Goal: Task Accomplishment & Management: Use online tool/utility

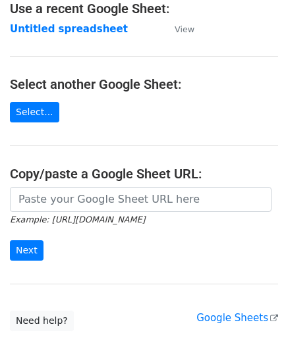
scroll to position [89, 0]
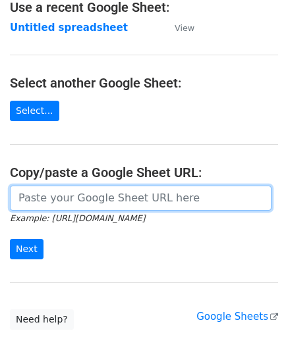
click at [33, 196] on input "url" at bounding box center [141, 198] width 262 height 25
paste input "https://docs.google.com/spreadsheets/d/1Aj9_1Ew771dAMBdpUZkBkQ8GA0XgaYbH/edit?u…"
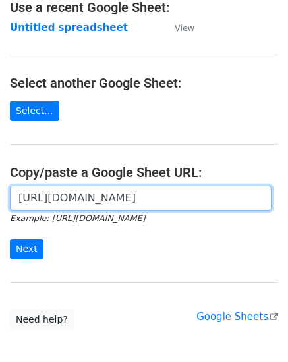
scroll to position [0, 503]
type input "https://docs.google.com/spreadsheets/d/1Aj9_1Ew771dAMBdpUZkBkQ8GA0XgaYbH/edit?u…"
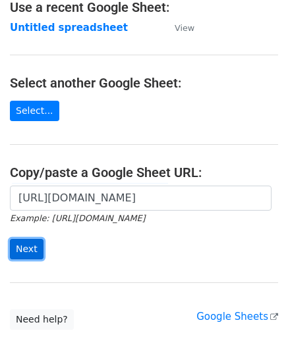
scroll to position [0, 0]
click at [25, 248] on input "Next" at bounding box center [27, 249] width 34 height 20
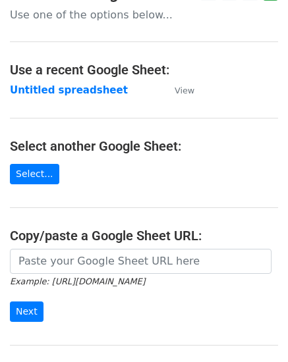
scroll to position [129, 0]
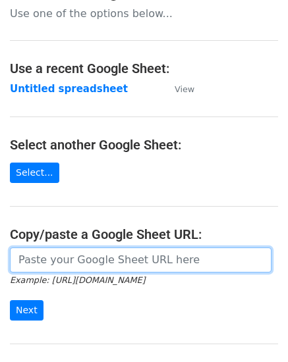
click at [71, 250] on input "url" at bounding box center [141, 260] width 262 height 25
paste input "[URL][DOMAIN_NAME]"
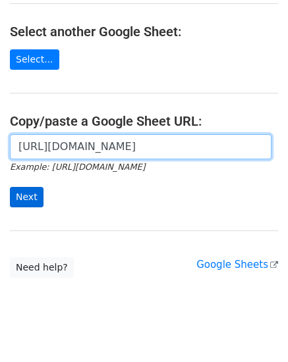
type input "[URL][DOMAIN_NAME]"
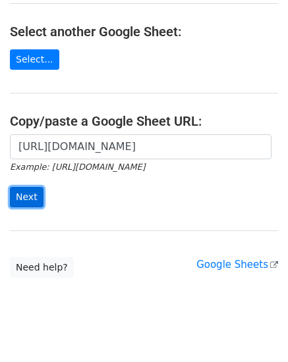
scroll to position [0, 0]
click at [24, 188] on input "Next" at bounding box center [27, 197] width 34 height 20
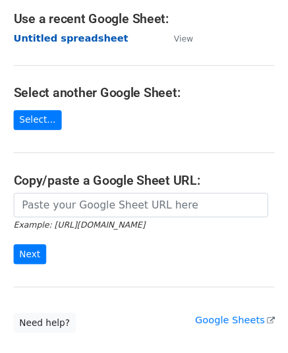
scroll to position [179, 0]
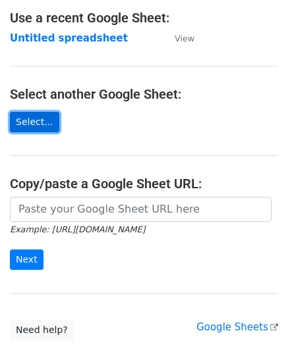
click at [40, 113] on link "Select..." at bounding box center [34, 122] width 49 height 20
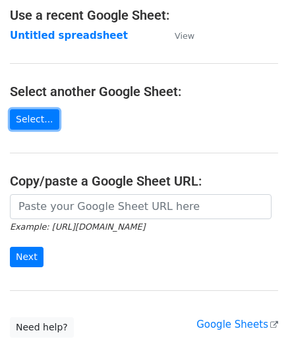
scroll to position [183, 0]
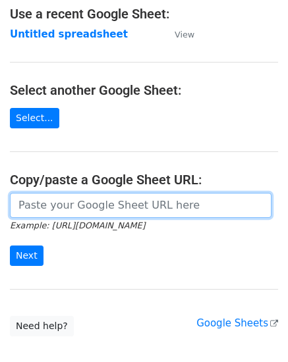
click at [129, 193] on input "url" at bounding box center [141, 205] width 262 height 25
paste input "https://docs.google.com/spreadsheets/d/1Aj9_1Ew771dAMBdpUZkBkQ8GA0XgaYbH/edit?u…"
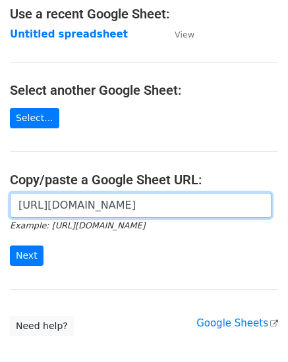
scroll to position [0, 494]
type input "https://docs.google.com/spreadsheets/d/1Aj9_1Ew771dAMBdpUZkBkQ8GA0XgaYbH/edit?u…"
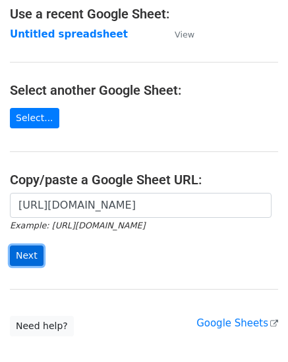
scroll to position [0, 0]
click at [31, 246] on input "Next" at bounding box center [27, 256] width 34 height 20
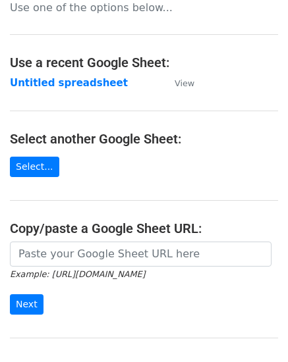
scroll to position [130, 0]
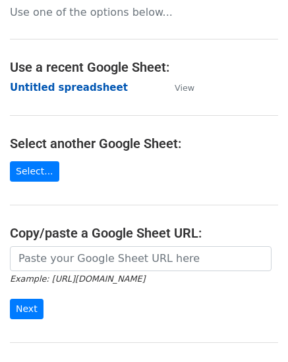
click at [78, 82] on strong "Untitled spreadsheet" at bounding box center [69, 88] width 118 height 12
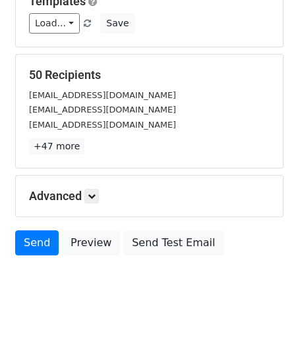
scroll to position [202, 0]
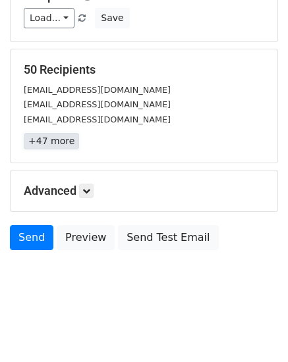
click at [60, 141] on link "+47 more" at bounding box center [51, 141] width 55 height 16
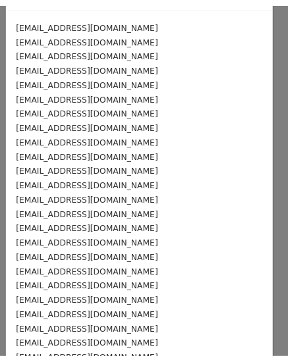
scroll to position [0, 0]
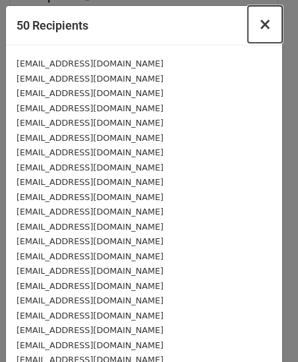
click at [258, 25] on span "×" at bounding box center [264, 24] width 13 height 18
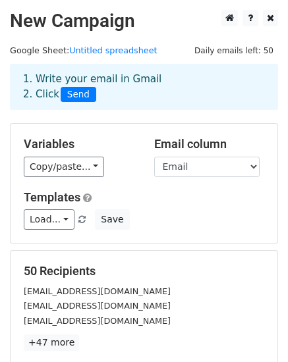
click at [65, 25] on h2 "New Campaign" at bounding box center [144, 21] width 268 height 22
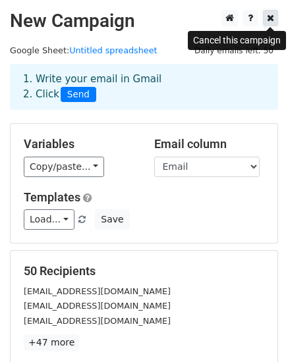
click at [273, 21] on icon at bounding box center [270, 17] width 7 height 9
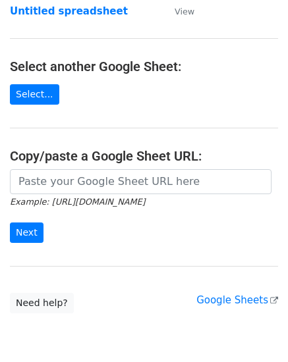
scroll to position [90, 0]
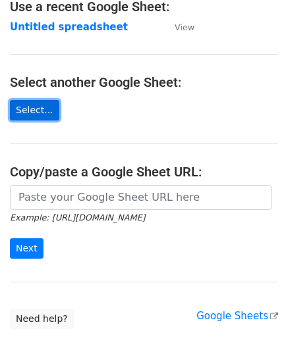
click at [37, 111] on link "Select..." at bounding box center [34, 110] width 49 height 20
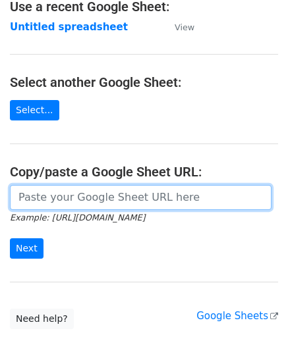
click at [69, 202] on input "url" at bounding box center [141, 197] width 262 height 25
paste input "[URL][DOMAIN_NAME]"
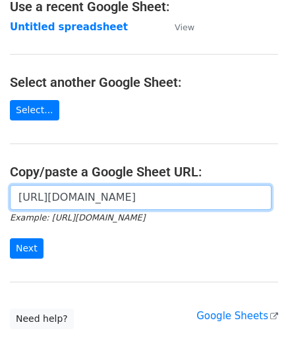
scroll to position [0, 503]
type input "[URL][DOMAIN_NAME]"
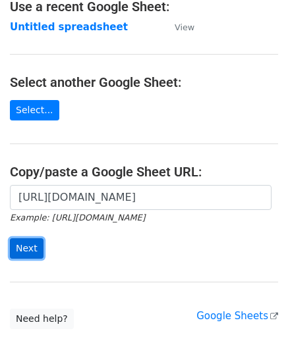
scroll to position [0, 0]
click at [32, 244] on input "Next" at bounding box center [27, 249] width 34 height 20
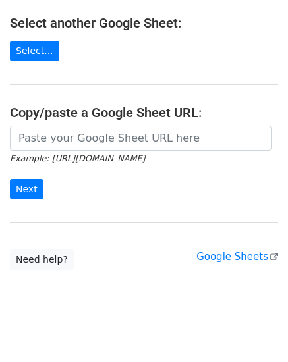
scroll to position [162, 0]
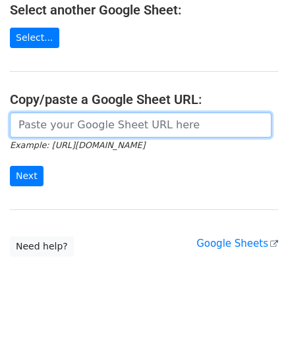
click at [64, 130] on input "url" at bounding box center [141, 125] width 262 height 25
paste input "[URL][DOMAIN_NAME]"
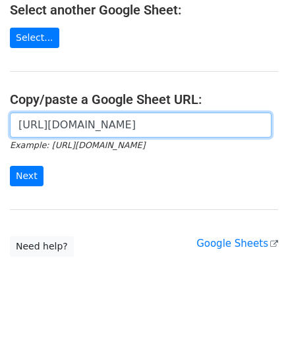
scroll to position [0, 503]
type input "[URL][DOMAIN_NAME]"
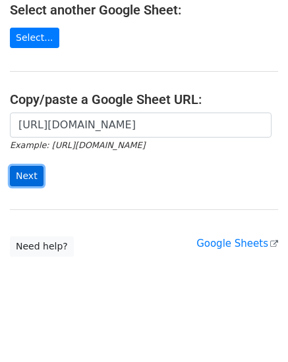
scroll to position [0, 0]
click at [21, 177] on input "Next" at bounding box center [27, 176] width 34 height 20
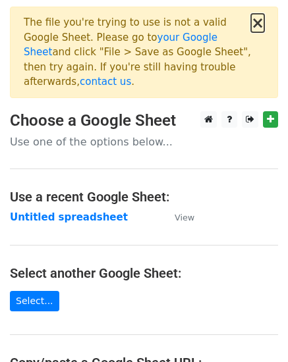
click at [258, 26] on button "×" at bounding box center [257, 23] width 13 height 16
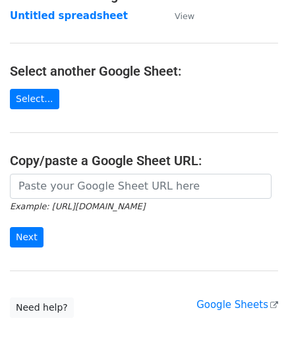
scroll to position [101, 0]
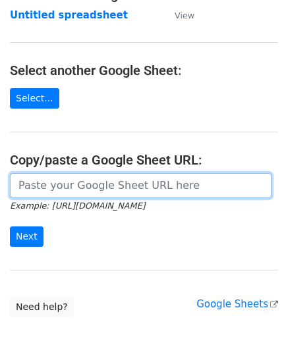
click at [84, 183] on input "url" at bounding box center [141, 185] width 262 height 25
paste input "https://docs.google.com/spreadsheets/d/1Aj9_1Ew771dAMBdpUZkBkQ8GA0XgaYbH/edit?u…"
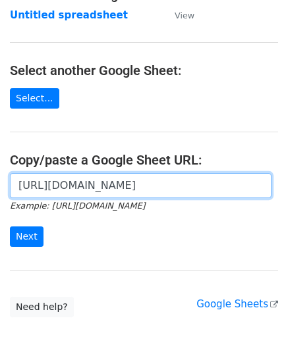
scroll to position [0, 503]
type input "https://docs.google.com/spreadsheets/d/1Aj9_1Ew771dAMBdpUZkBkQ8GA0XgaYbH/edit?u…"
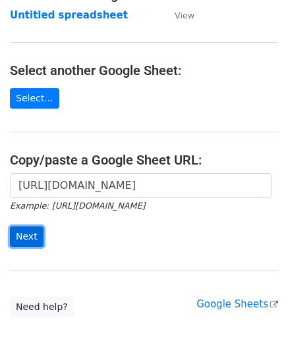
scroll to position [0, 0]
click at [37, 230] on input "Next" at bounding box center [27, 237] width 34 height 20
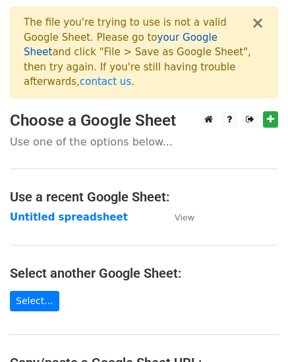
click at [148, 42] on link "your Google Sheet" at bounding box center [121, 45] width 194 height 27
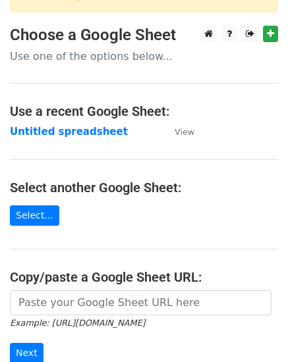
scroll to position [86, 0]
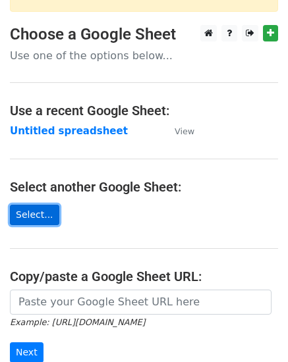
click at [29, 205] on link "Select..." at bounding box center [34, 215] width 49 height 20
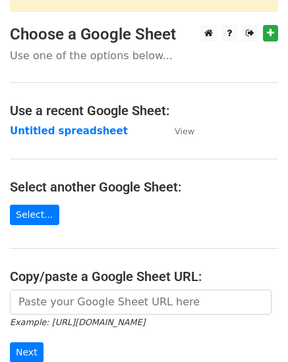
drag, startPoint x: 31, startPoint y: 196, endPoint x: 95, endPoint y: 194, distance: 64.0
click at [95, 194] on main "× The file you're trying to use is not a valid Google Sheet. Please go to your …" at bounding box center [144, 176] width 288 height 513
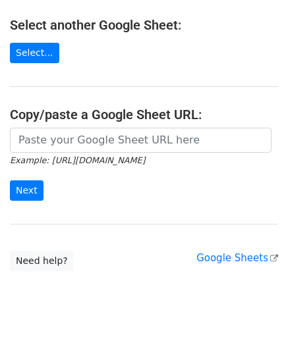
scroll to position [0, 0]
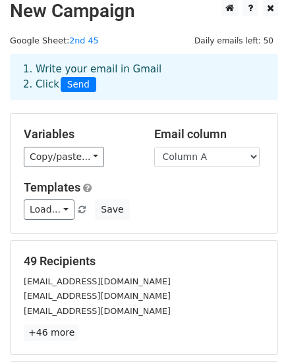
scroll to position [11, 0]
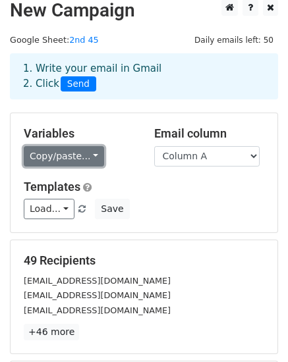
click at [88, 155] on link "Copy/paste..." at bounding box center [64, 156] width 80 height 20
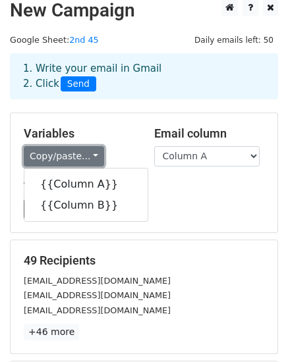
click at [88, 155] on link "Copy/paste..." at bounding box center [64, 156] width 80 height 20
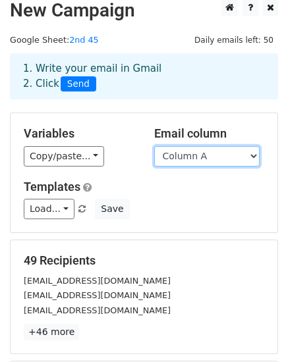
click at [168, 159] on select "Column A Column B" at bounding box center [206, 156] width 105 height 20
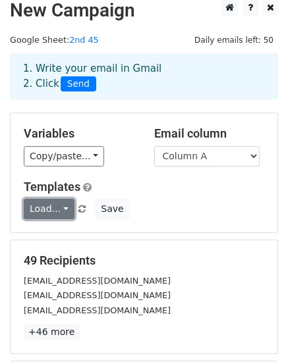
click at [64, 208] on link "Load..." at bounding box center [49, 209] width 51 height 20
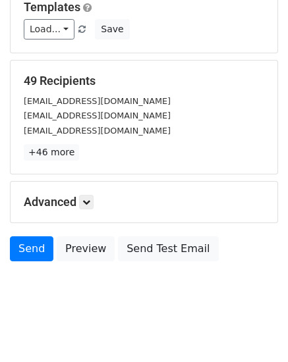
scroll to position [0, 0]
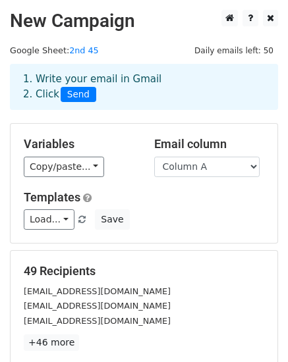
click at [94, 19] on h2 "New Campaign" at bounding box center [144, 21] width 268 height 22
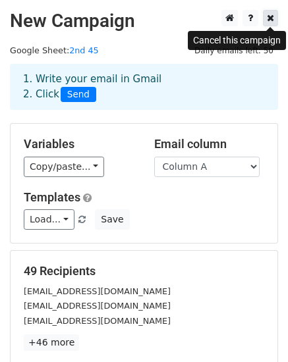
click at [273, 17] on icon at bounding box center [270, 17] width 7 height 9
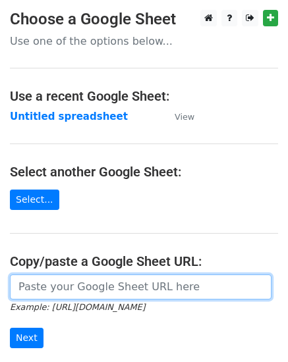
click at [47, 284] on input "url" at bounding box center [141, 287] width 262 height 25
paste input "https://docs.google.com/spreadsheets/d/1Aj9_1Ew771dAMBdpUZkBkQ8GA0XgaYbH/edit?u…"
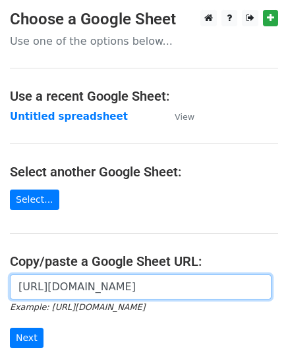
scroll to position [0, 503]
type input "https://docs.google.com/spreadsheets/d/1Aj9_1Ew771dAMBdpUZkBkQ8GA0XgaYbH/edit?u…"
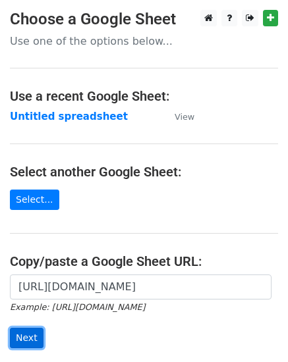
scroll to position [0, 0]
click at [23, 335] on input "Next" at bounding box center [27, 338] width 34 height 20
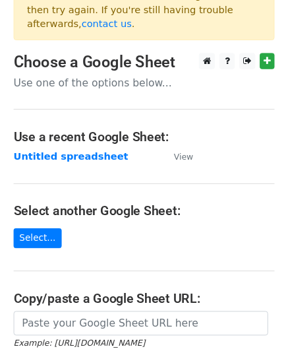
scroll to position [57, 0]
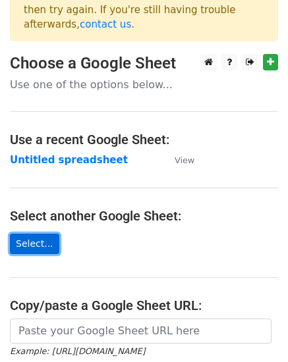
click at [36, 234] on link "Select..." at bounding box center [34, 244] width 49 height 20
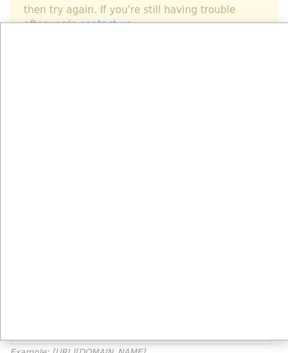
scroll to position [0, 0]
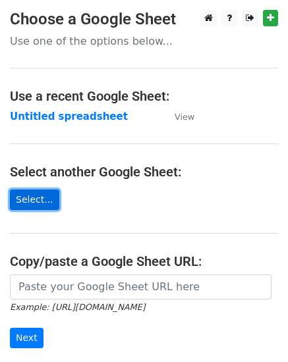
click at [36, 198] on link "Select..." at bounding box center [34, 200] width 49 height 20
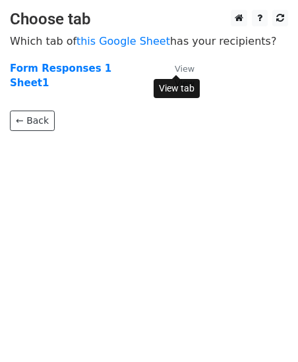
click at [181, 65] on small "View" at bounding box center [185, 69] width 20 height 10
click at [142, 135] on body "Choose tab Which tab of this Google Sheet has your recipients? Form Responses 1…" at bounding box center [149, 97] width 298 height 174
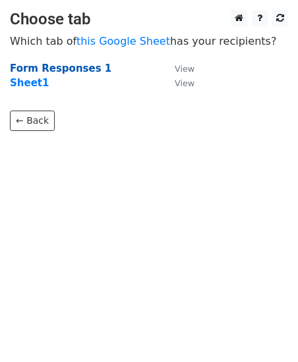
click at [59, 69] on strong "Form Responses 1" at bounding box center [60, 69] width 101 height 12
click at [22, 82] on strong "Sheet1" at bounding box center [29, 83] width 39 height 12
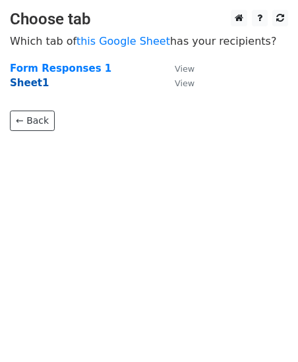
click at [22, 82] on strong "Sheet1" at bounding box center [29, 83] width 39 height 12
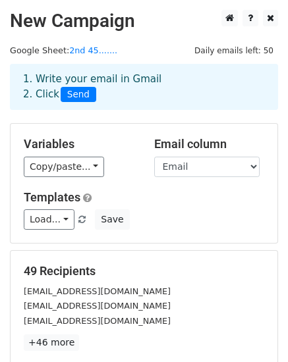
scroll to position [133, 0]
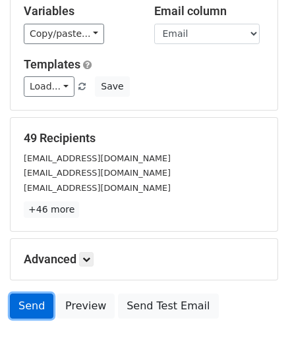
click at [36, 306] on link "Send" at bounding box center [31, 306] width 43 height 25
